Goal: Find specific page/section: Find specific page/section

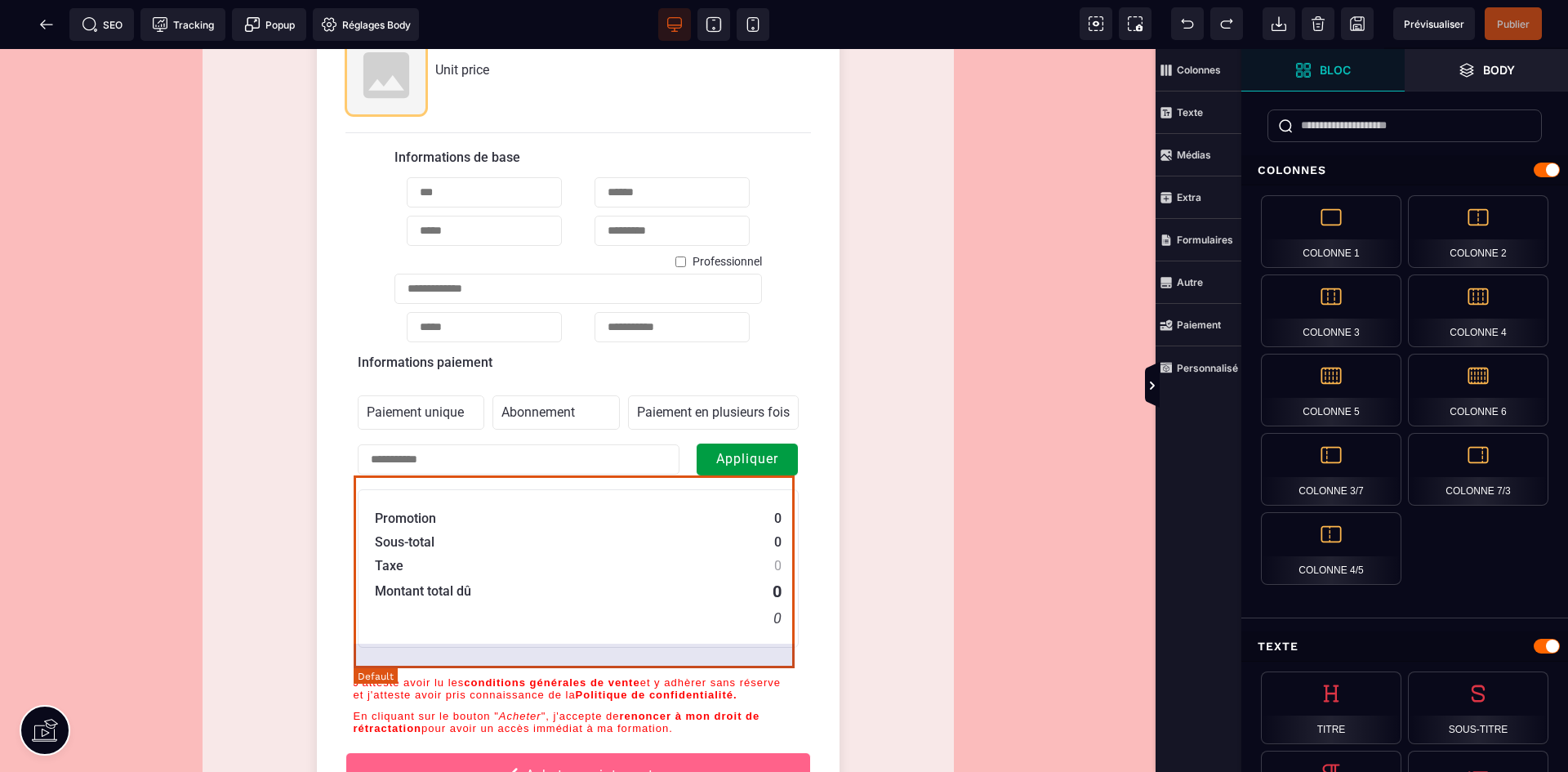
scroll to position [163, 0]
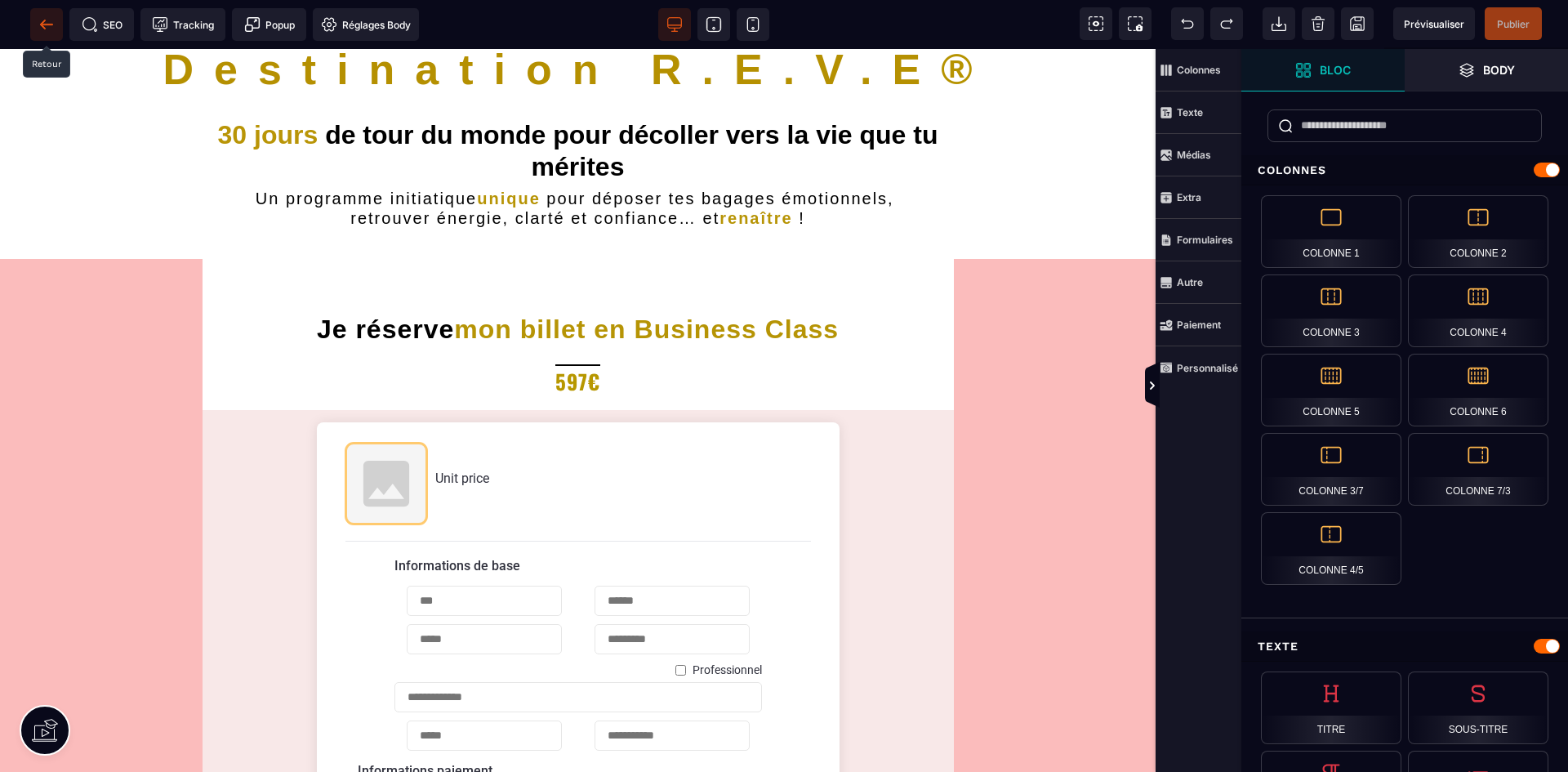
click at [46, 18] on icon at bounding box center [46, 24] width 16 height 16
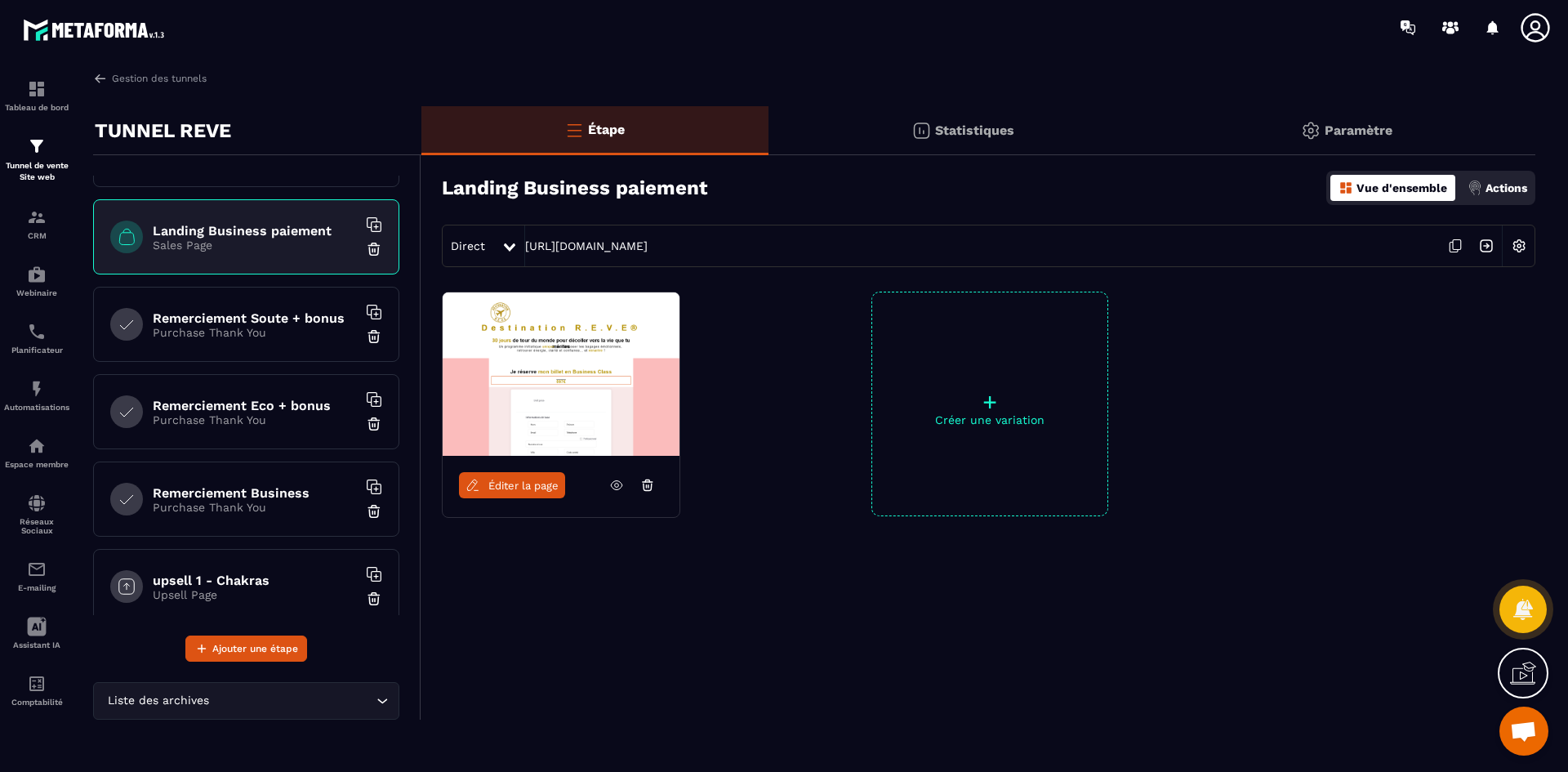
scroll to position [327, 0]
click at [261, 486] on h6 "Remerciement Business" at bounding box center [255, 492] width 204 height 15
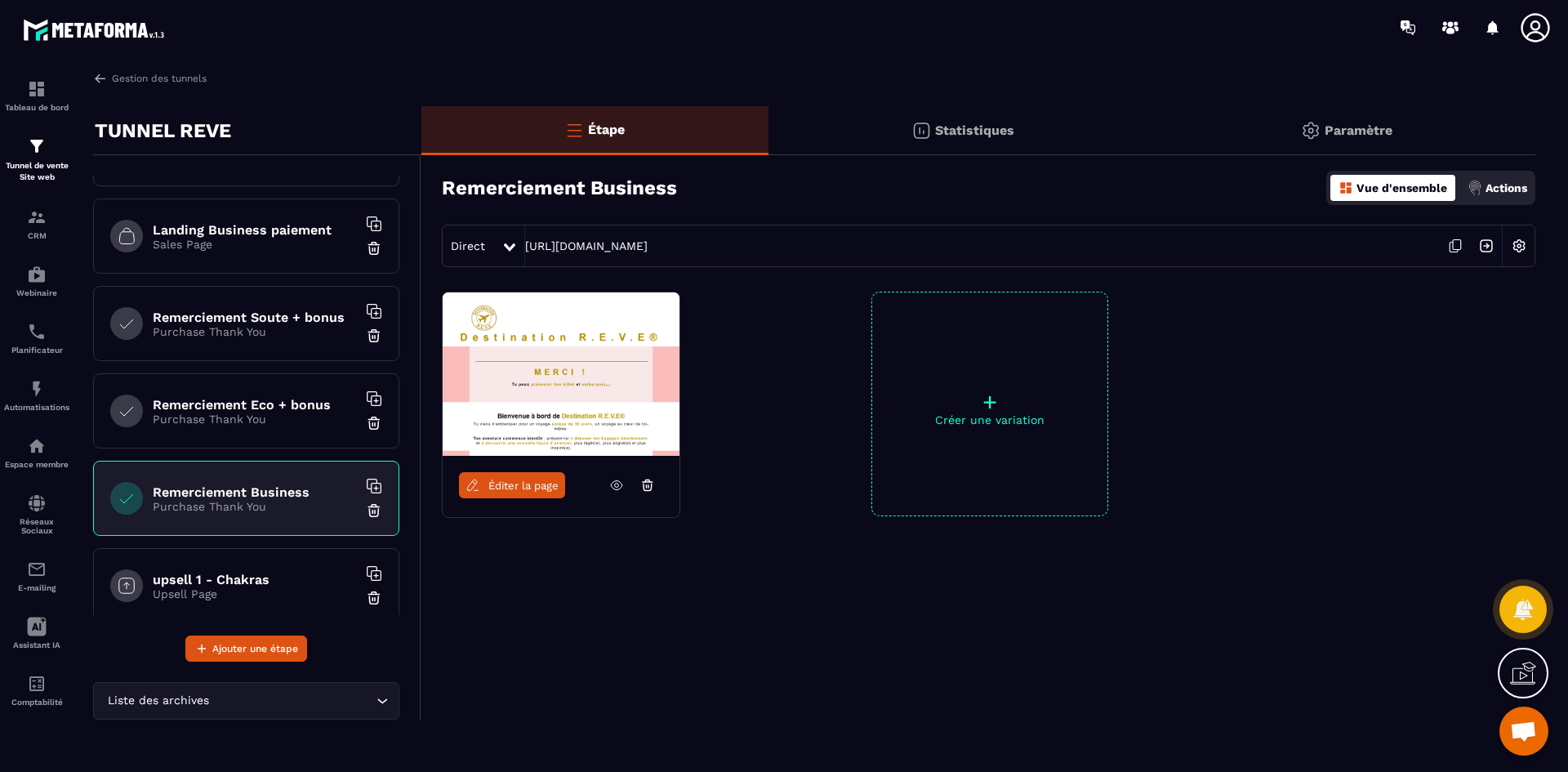
click at [529, 490] on span "Éditer la page" at bounding box center [523, 486] width 70 height 12
